Goal: Transaction & Acquisition: Obtain resource

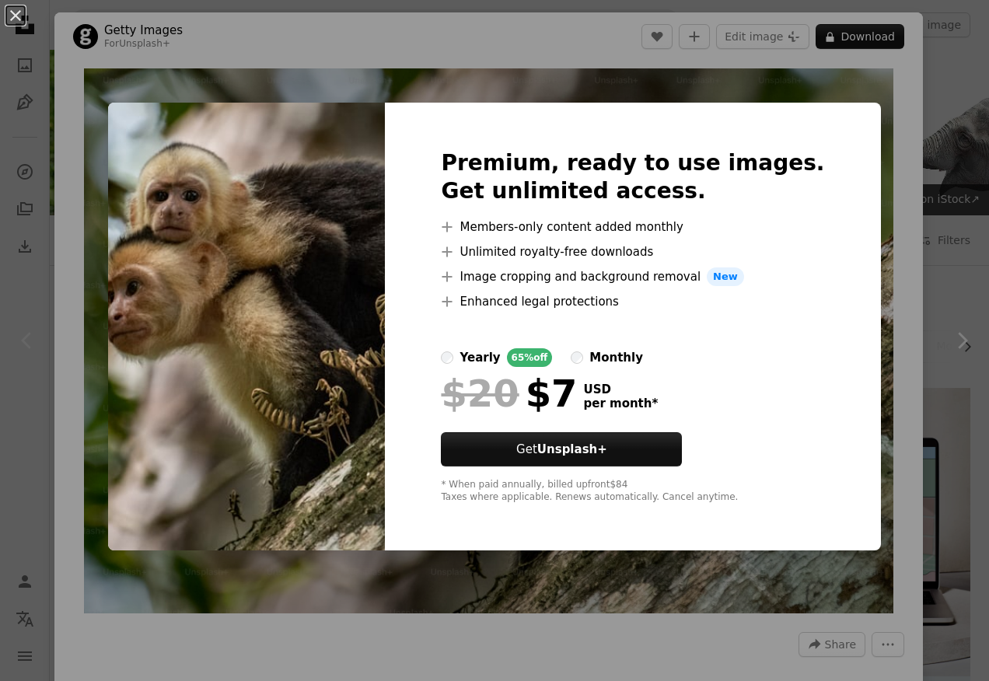
click at [594, 554] on div "An X shape Premium, ready to use images. Get unlimited access. A plus sign Memb…" at bounding box center [494, 340] width 989 height 681
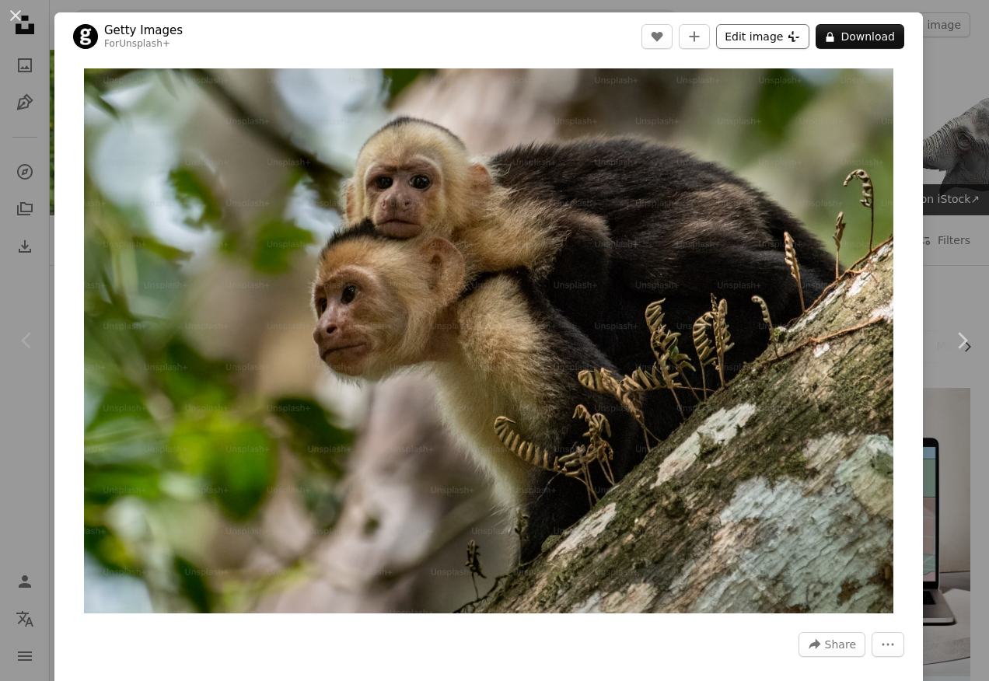
click at [752, 42] on button "Edit image Plus sign for Unsplash+" at bounding box center [762, 36] width 93 height 25
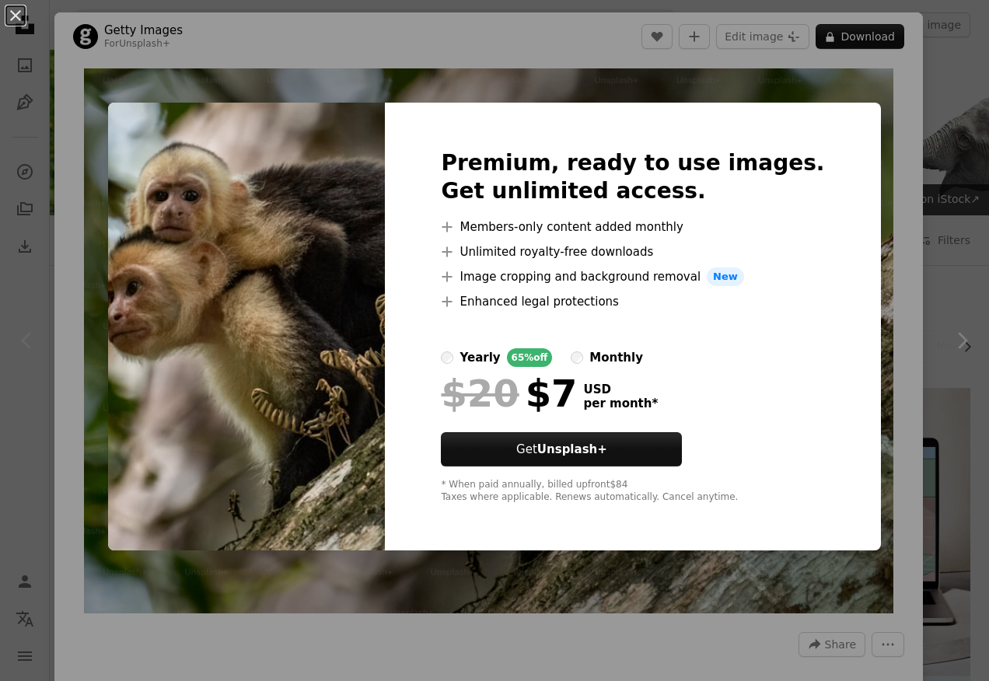
click at [853, 126] on div "An X shape Premium, ready to use images. Get unlimited access. A plus sign Memb…" at bounding box center [494, 340] width 989 height 681
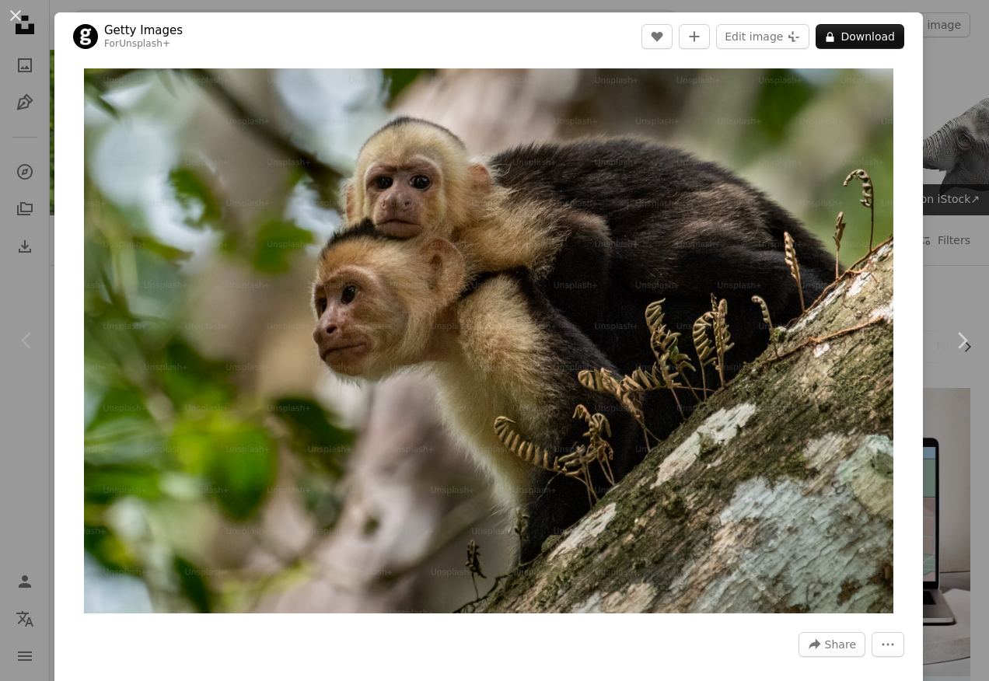
click at [919, 23] on div "An X shape Chevron left Chevron right Getty Images For Unsplash+ A heart A plus…" at bounding box center [494, 340] width 989 height 681
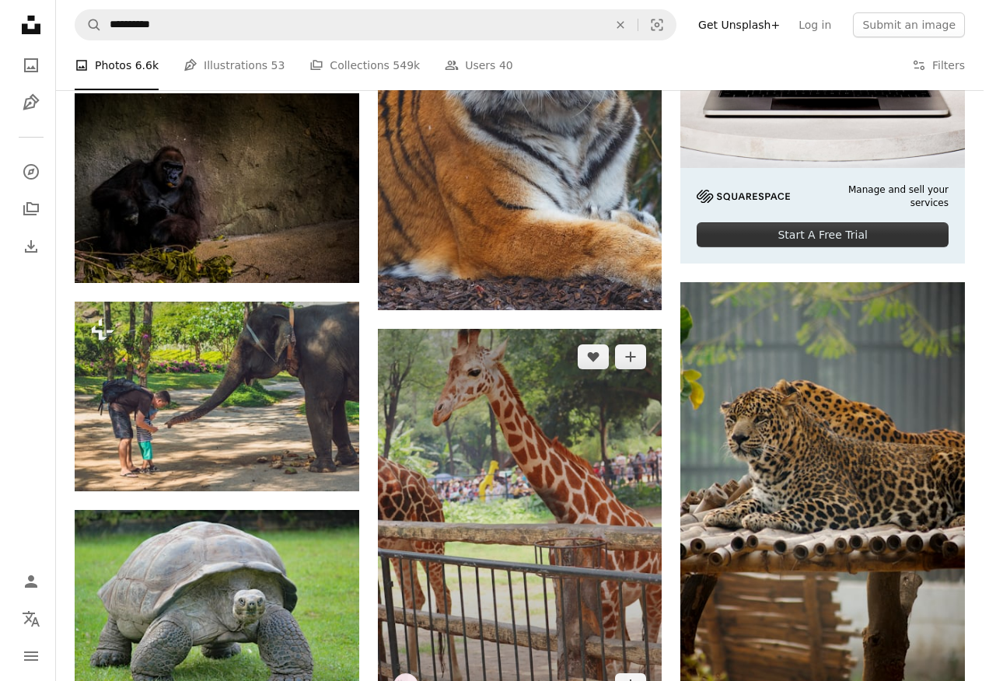
scroll to position [466, 0]
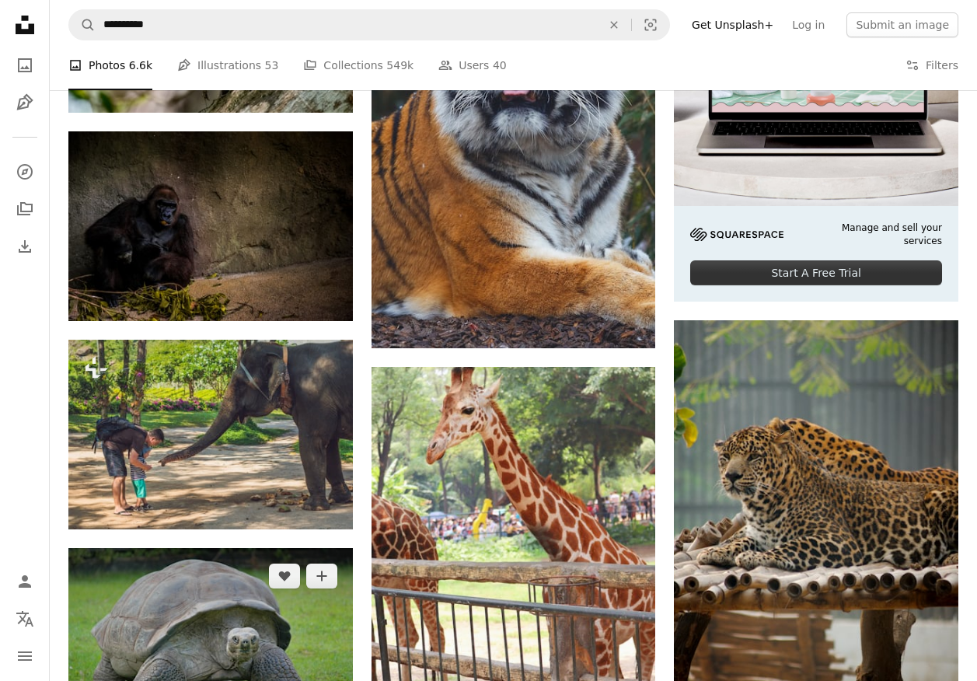
click at [294, 548] on img at bounding box center [210, 642] width 284 height 188
